Goal: Find specific page/section: Find specific page/section

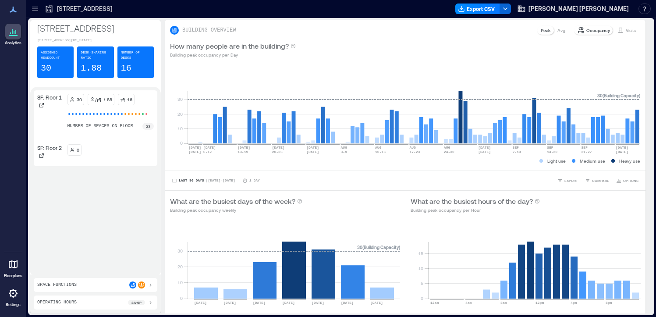
click at [11, 263] on icon at bounding box center [13, 264] width 11 height 11
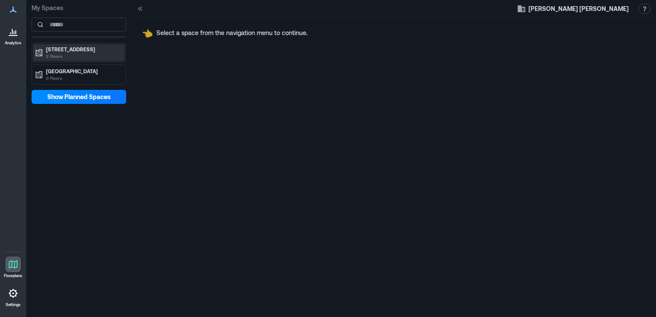
click at [68, 56] on p "2 Floors" at bounding box center [83, 56] width 74 height 7
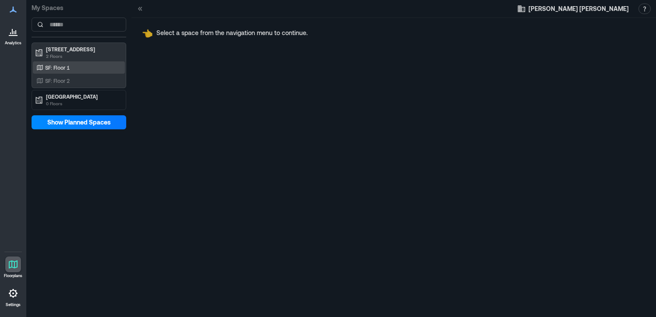
click at [62, 71] on p "SF: Floor 1" at bounding box center [57, 67] width 25 height 7
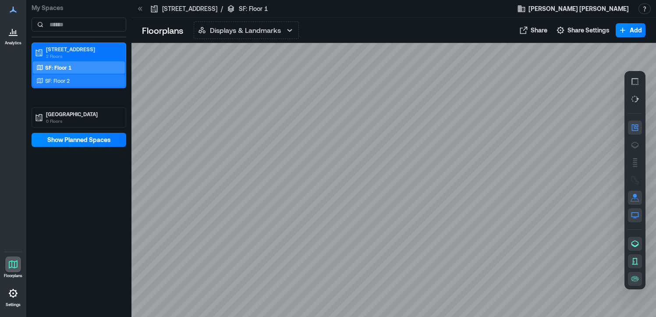
click at [57, 85] on div "SF: Floor 2" at bounding box center [79, 81] width 92 height 12
click at [19, 6] on div at bounding box center [13, 10] width 16 height 16
click at [12, 10] on icon at bounding box center [13, 10] width 7 height 6
click at [12, 34] on icon at bounding box center [13, 31] width 11 height 11
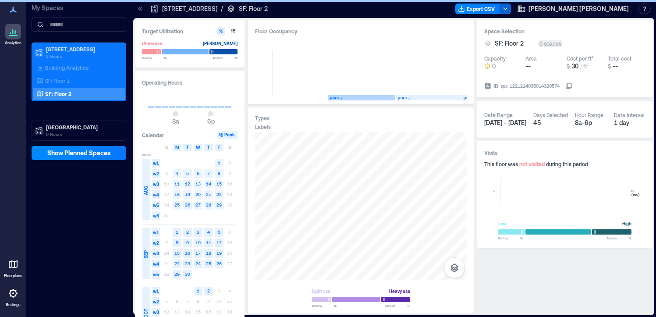
scroll to position [0, 1528]
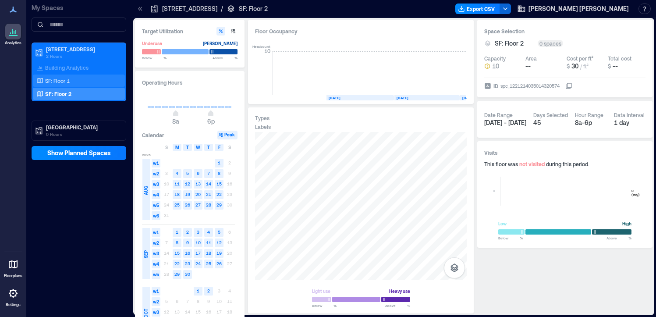
click at [60, 85] on div "SF: Floor 1" at bounding box center [77, 80] width 85 height 9
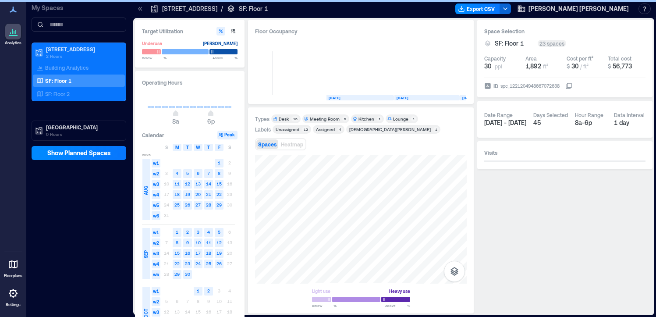
scroll to position [0, 1523]
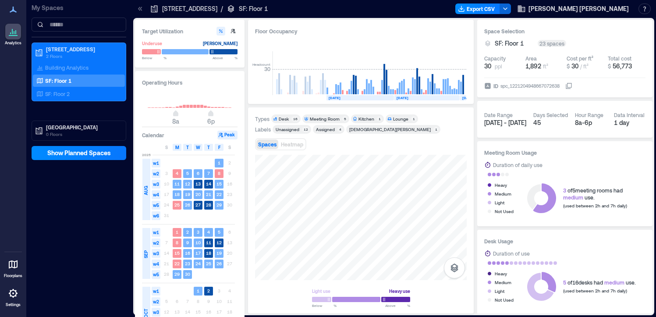
click at [9, 10] on icon at bounding box center [13, 9] width 11 height 11
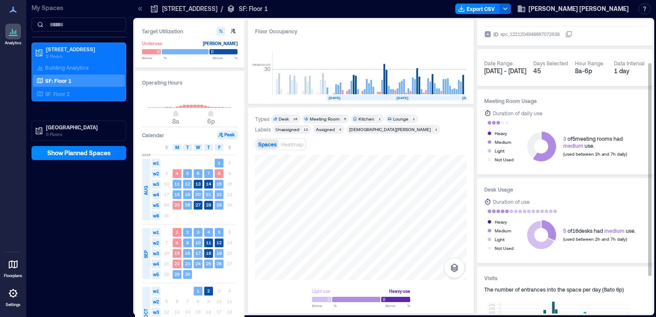
scroll to position [112, 0]
